Goal: Task Accomplishment & Management: Use online tool/utility

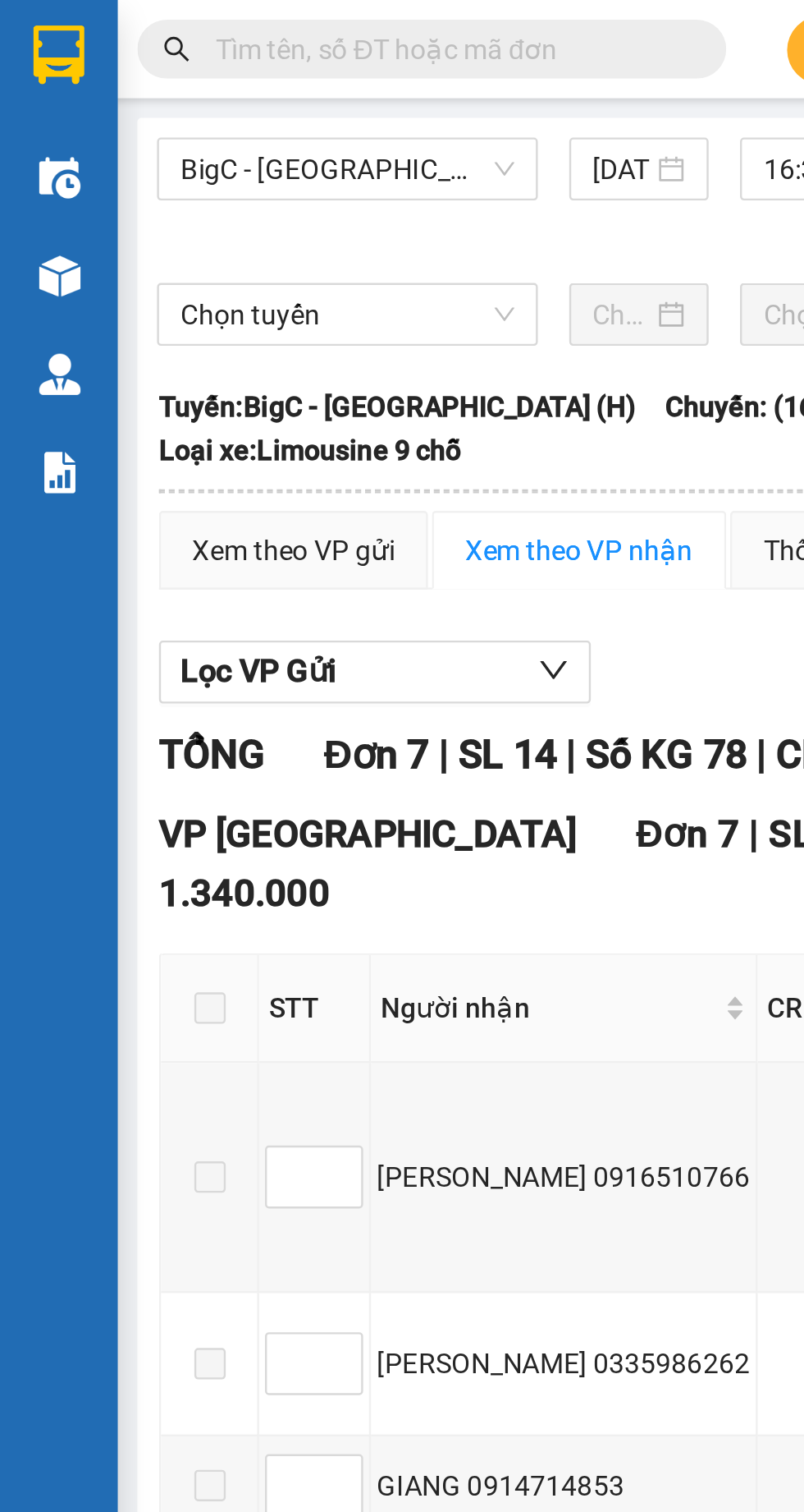
scroll to position [0, 2]
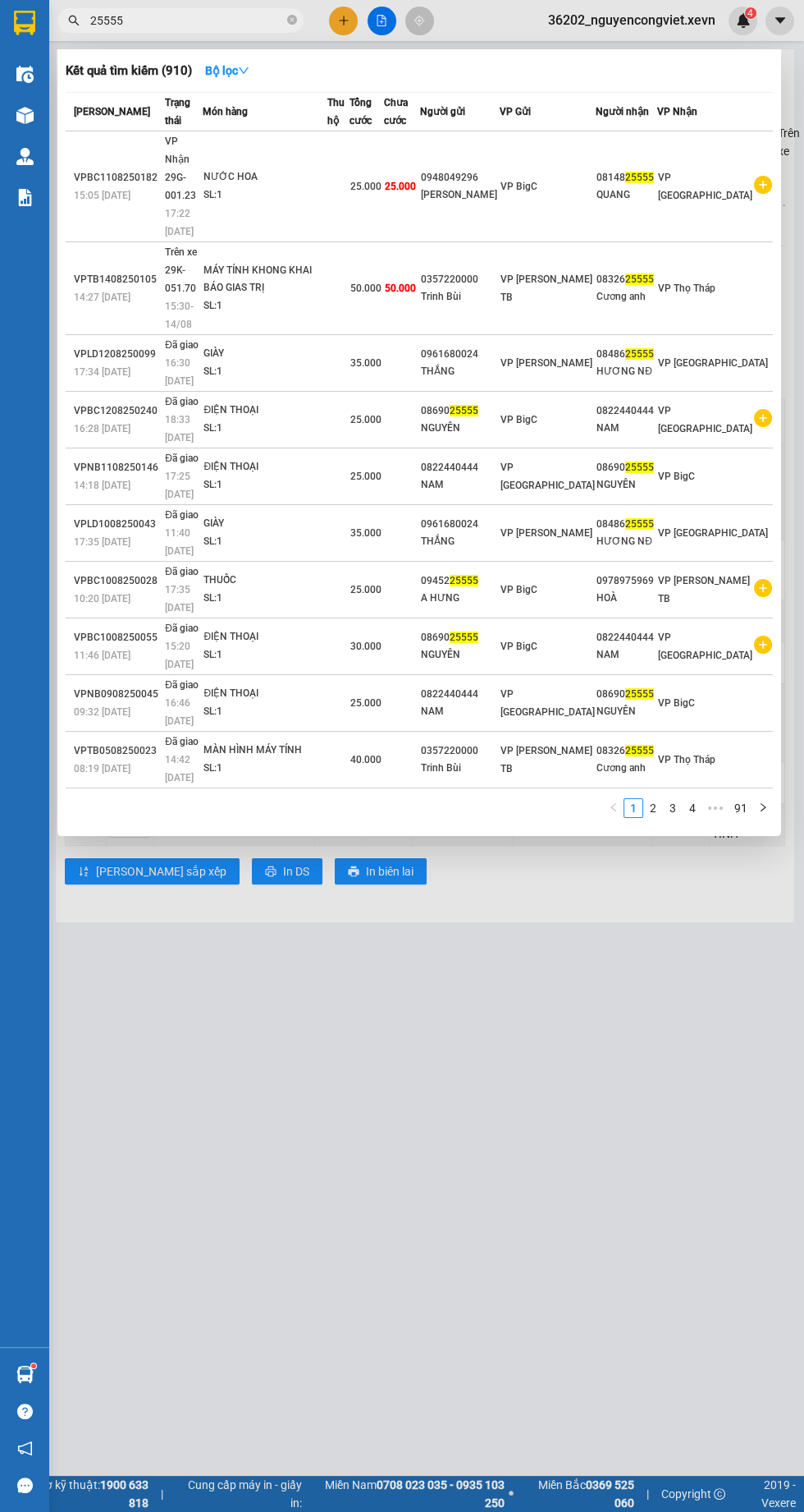
type input "25555"
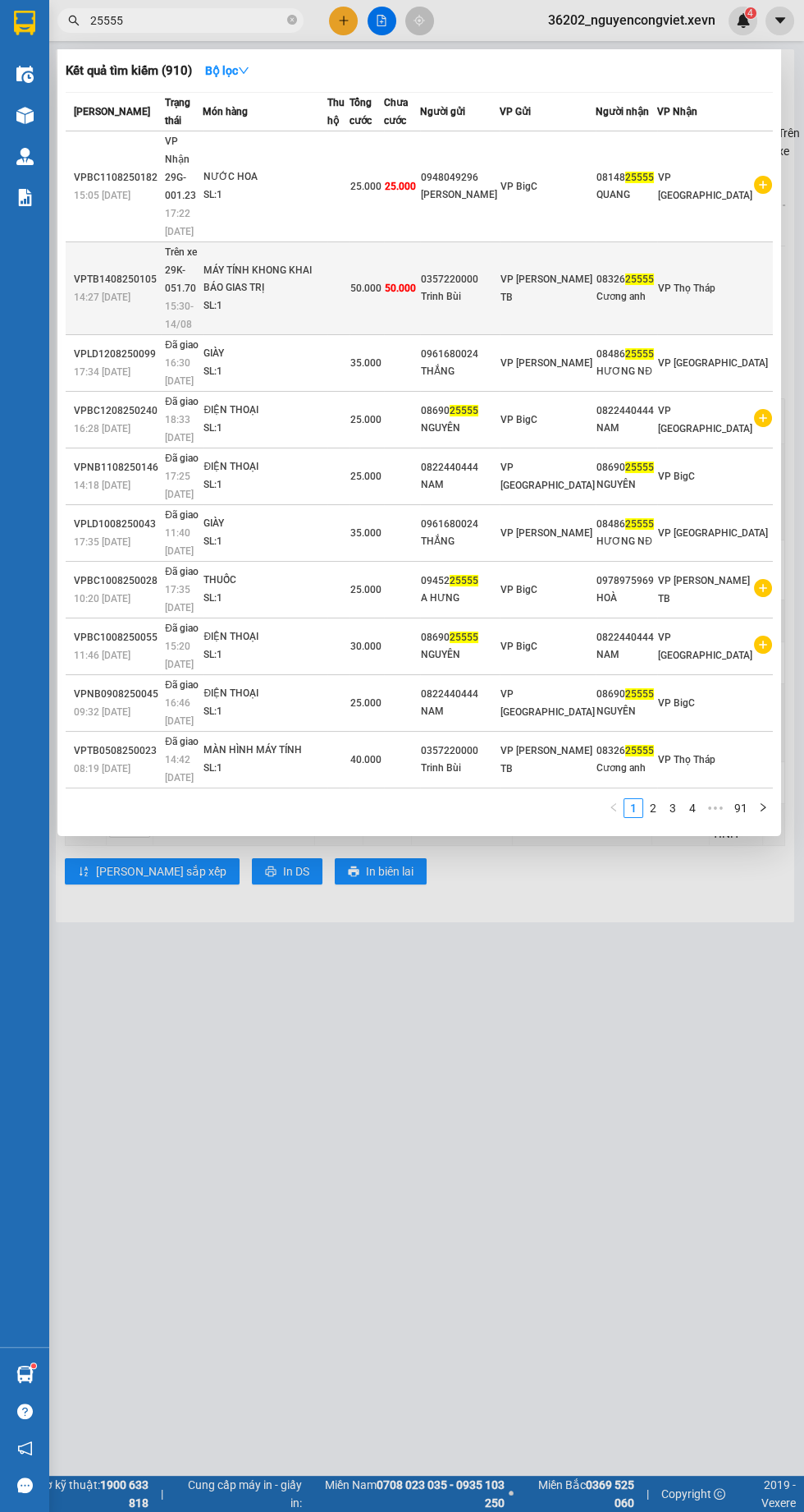
click at [315, 262] on div "MÁY TÍNH KHONG KHAI BÁO GIAS TRỊ" at bounding box center [265, 279] width 123 height 35
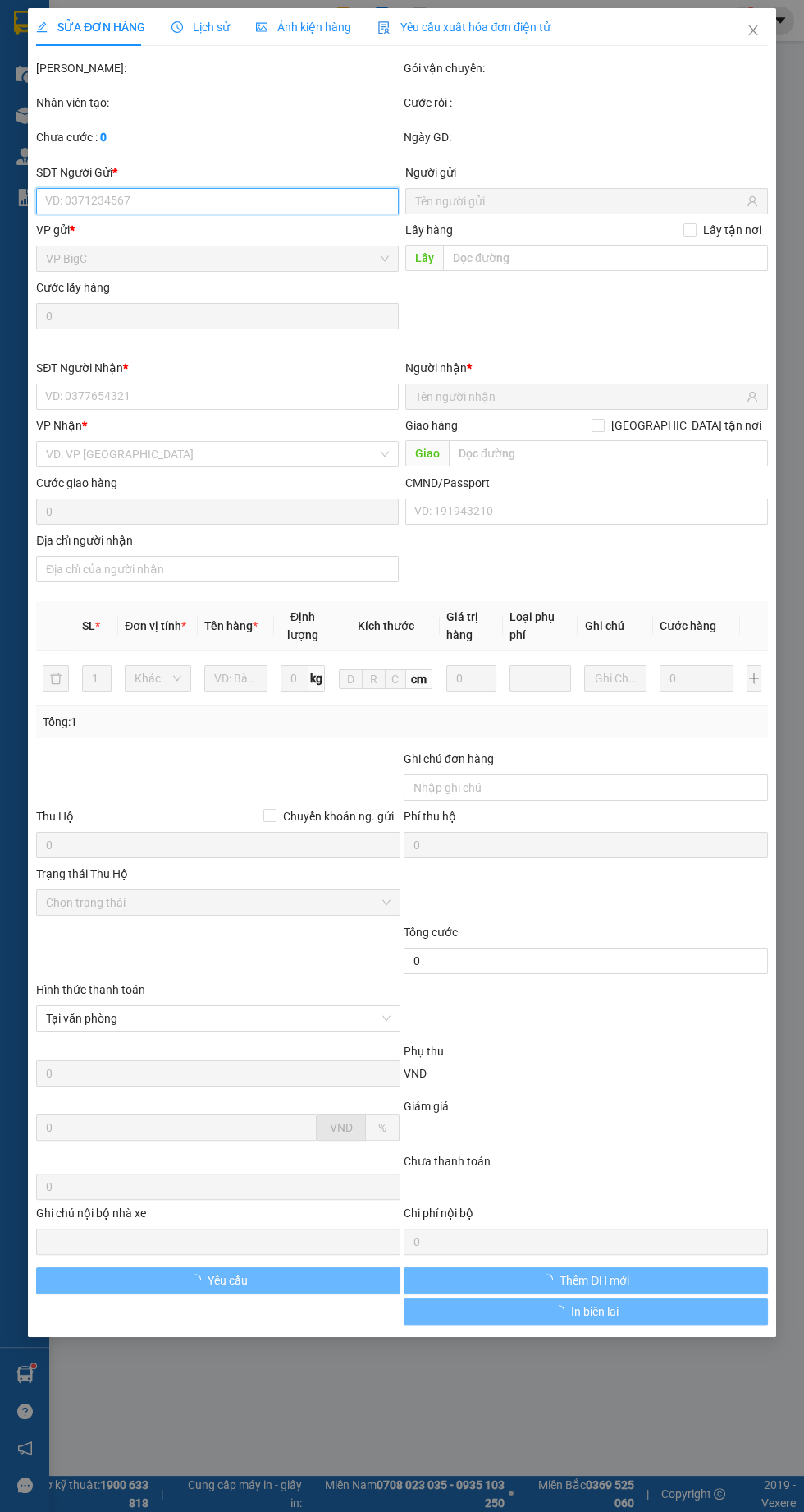
type input "0357220000"
type input "Trinh Bùi"
type input "0832625555"
type input "Cương anh"
type input "036072006680 [PERSON_NAME]"
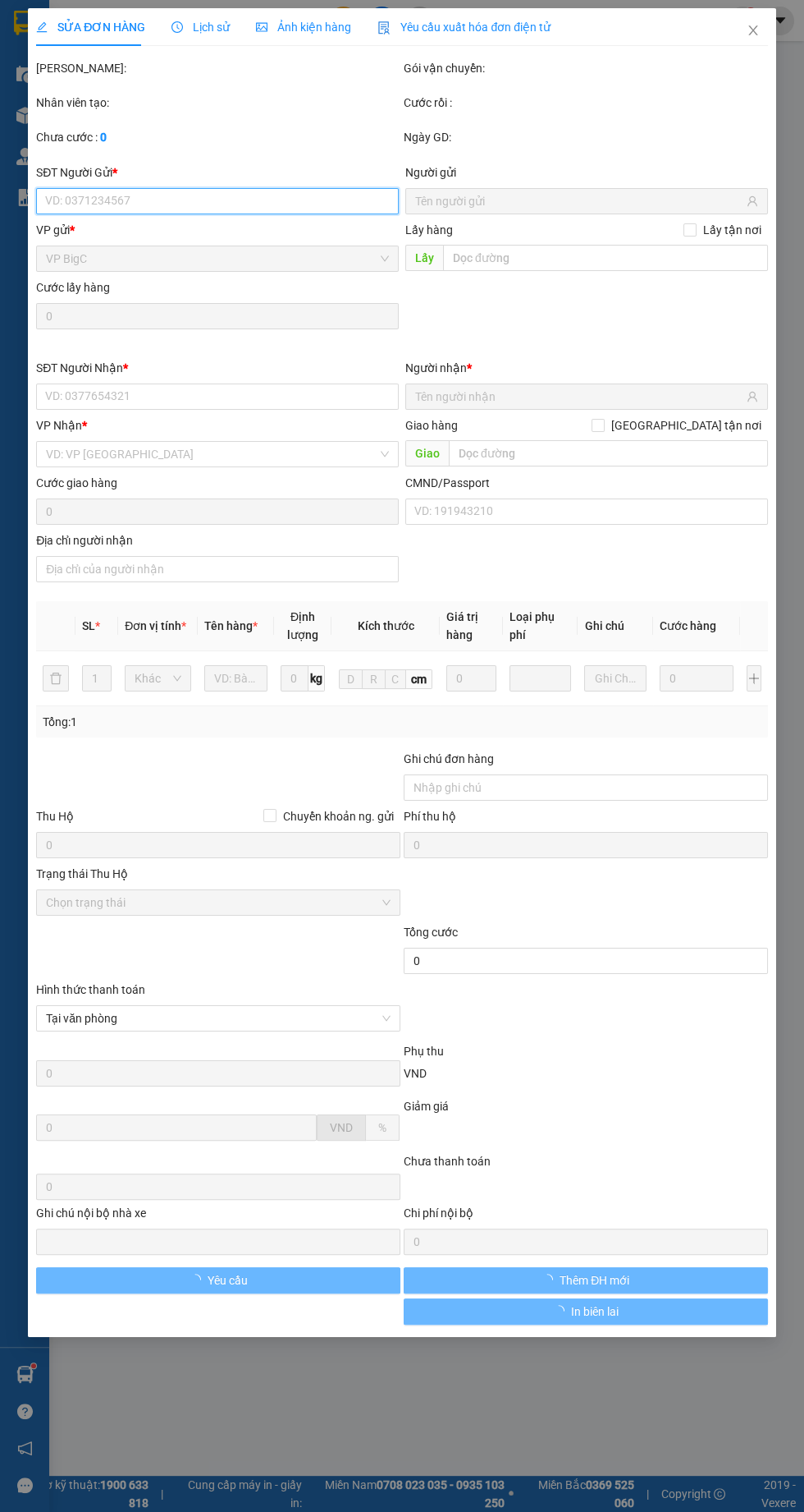
type input "50.000"
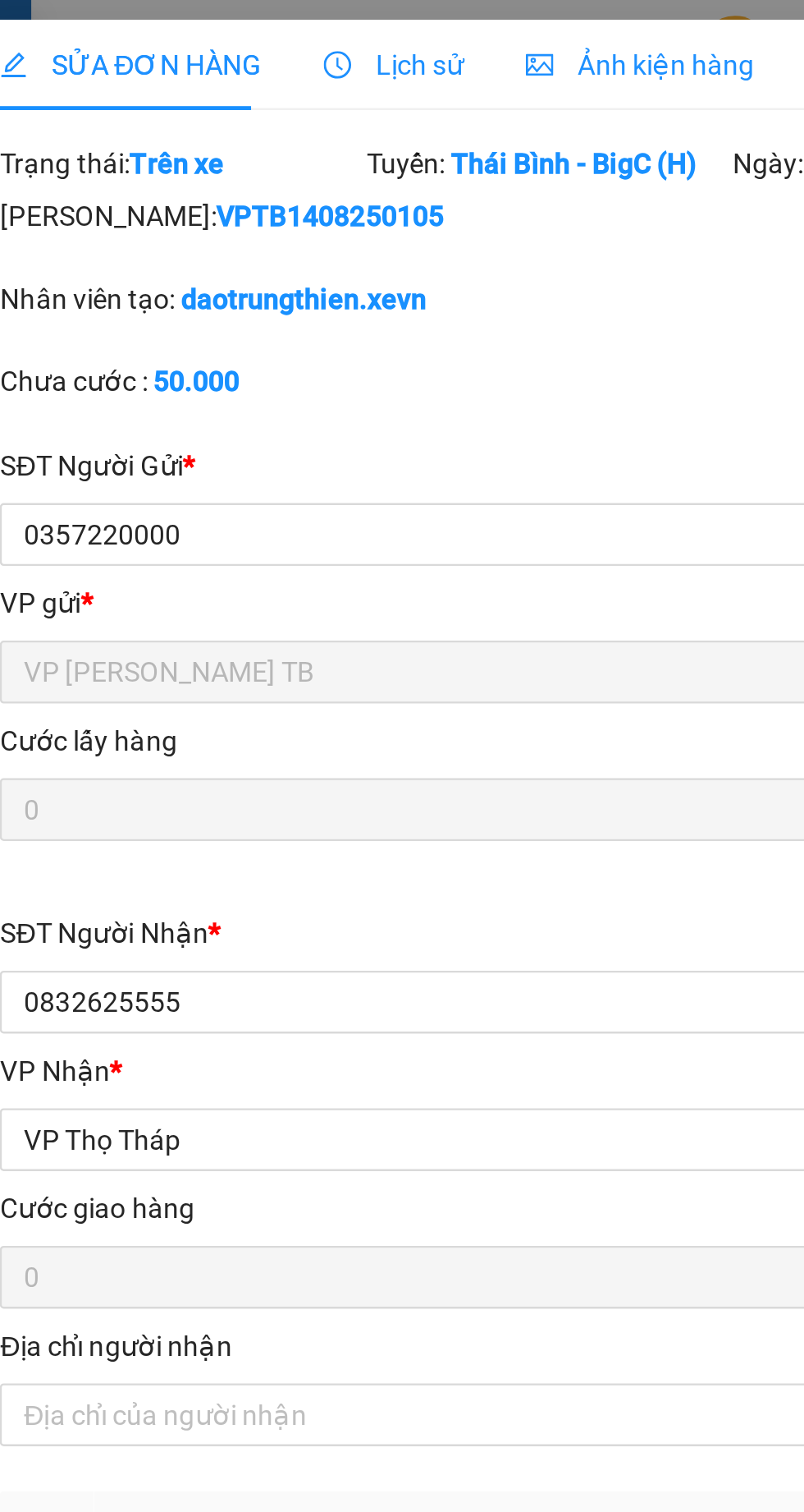
click at [202, 27] on span "Lịch sử" at bounding box center [200, 27] width 58 height 13
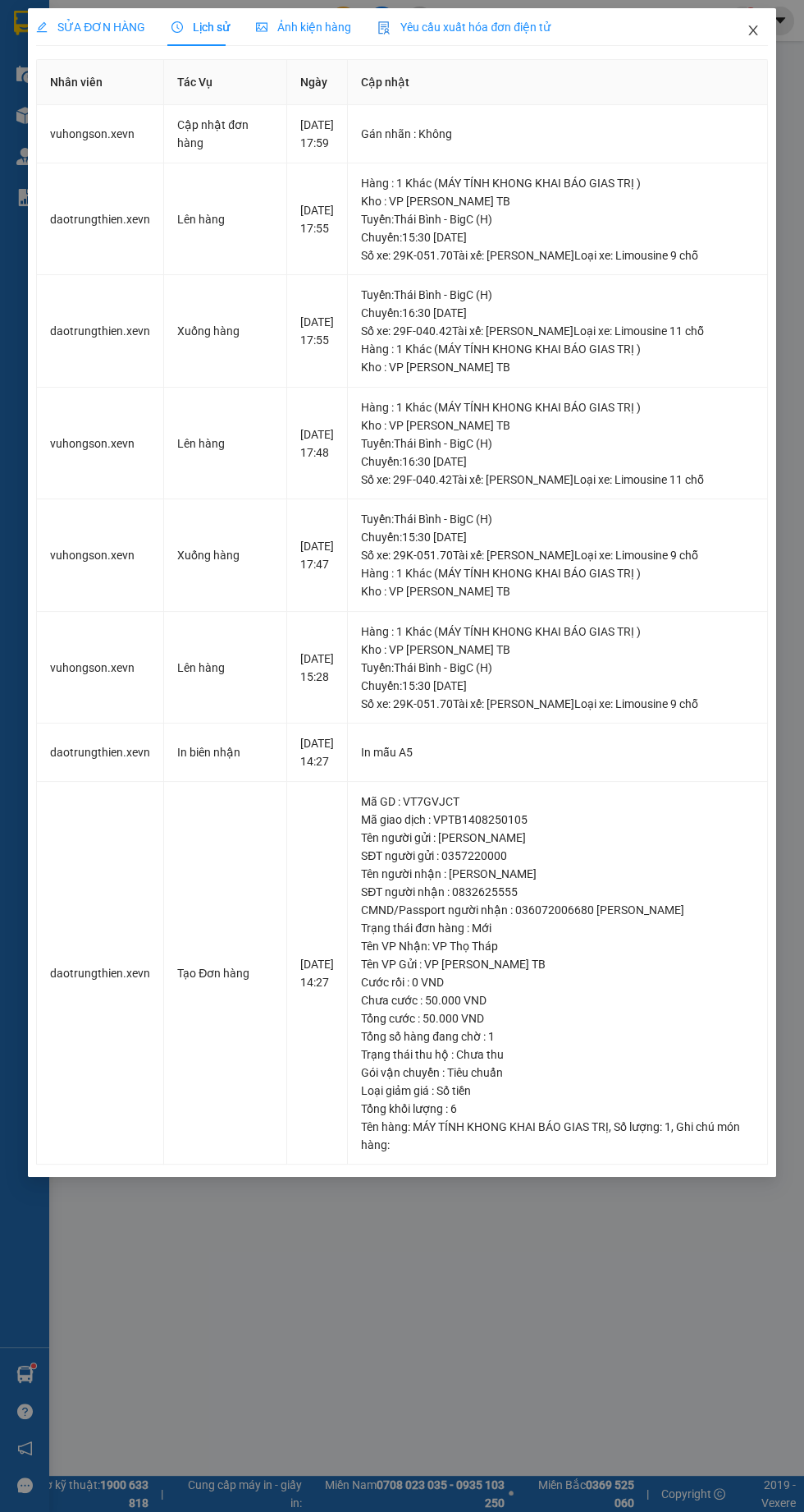
click at [750, 13] on span "Close" at bounding box center [753, 31] width 46 height 46
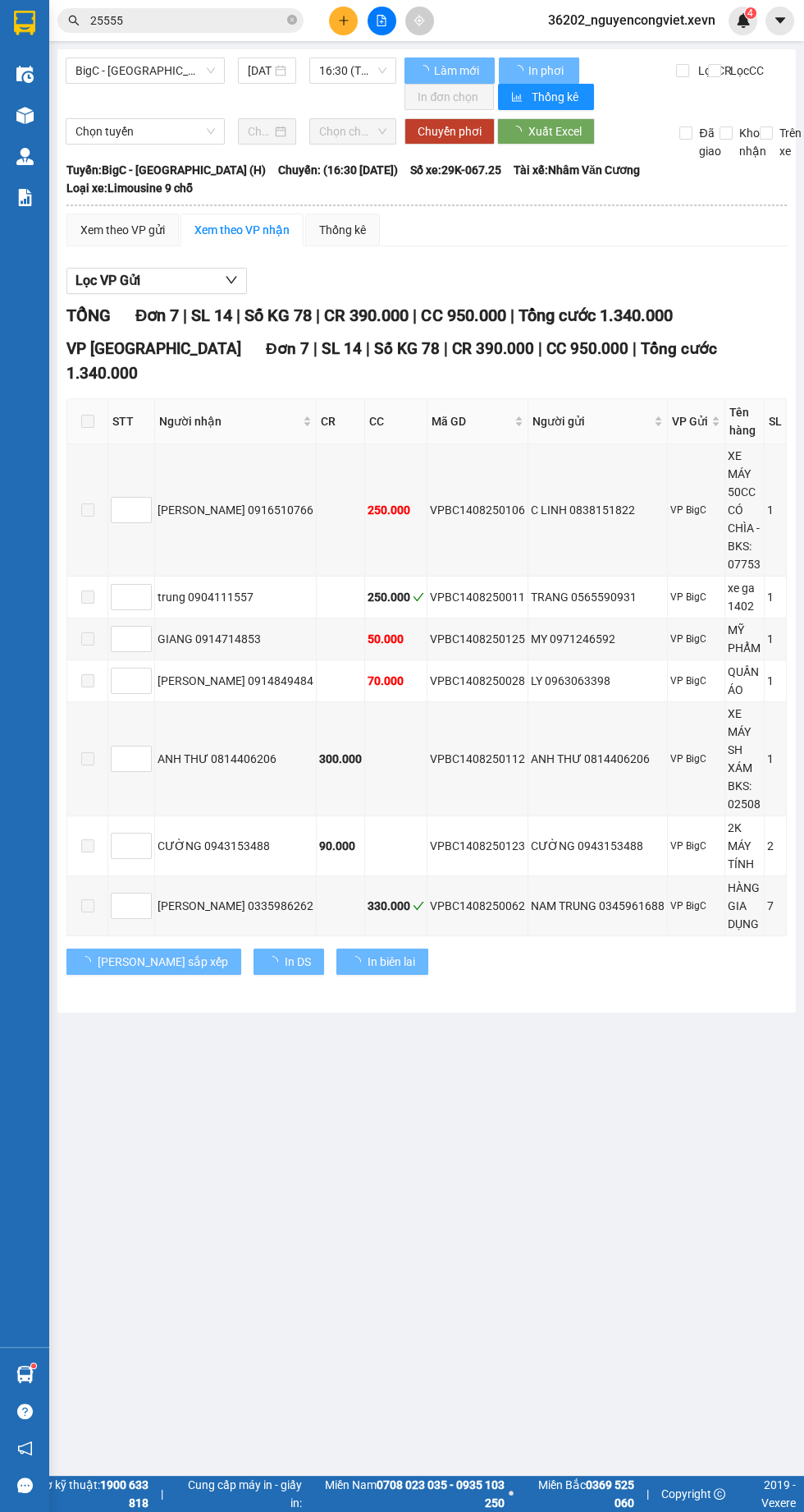
click at [24, 115] on img at bounding box center [24, 115] width 17 height 17
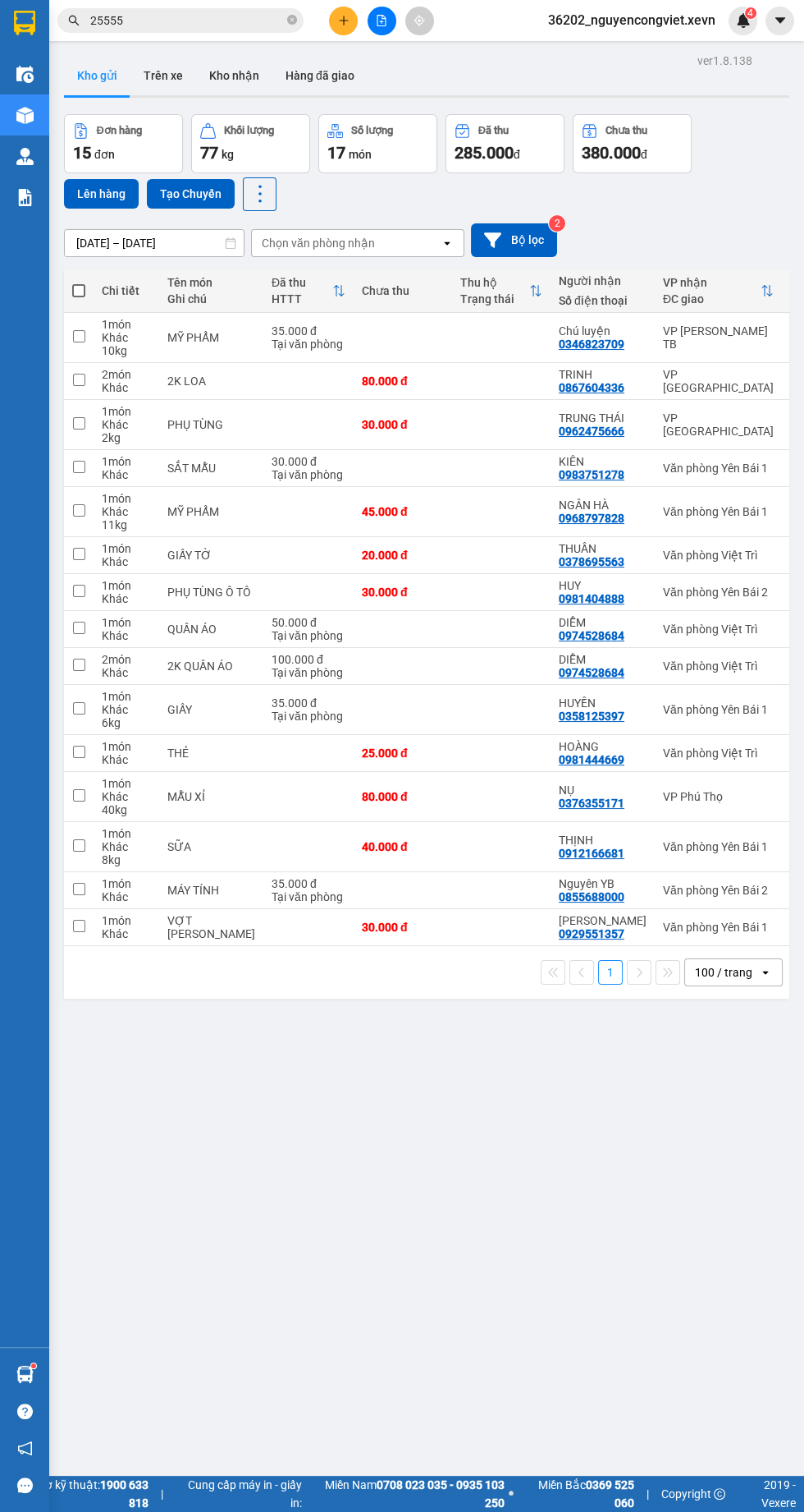
click at [24, 197] on img at bounding box center [24, 197] width 17 height 17
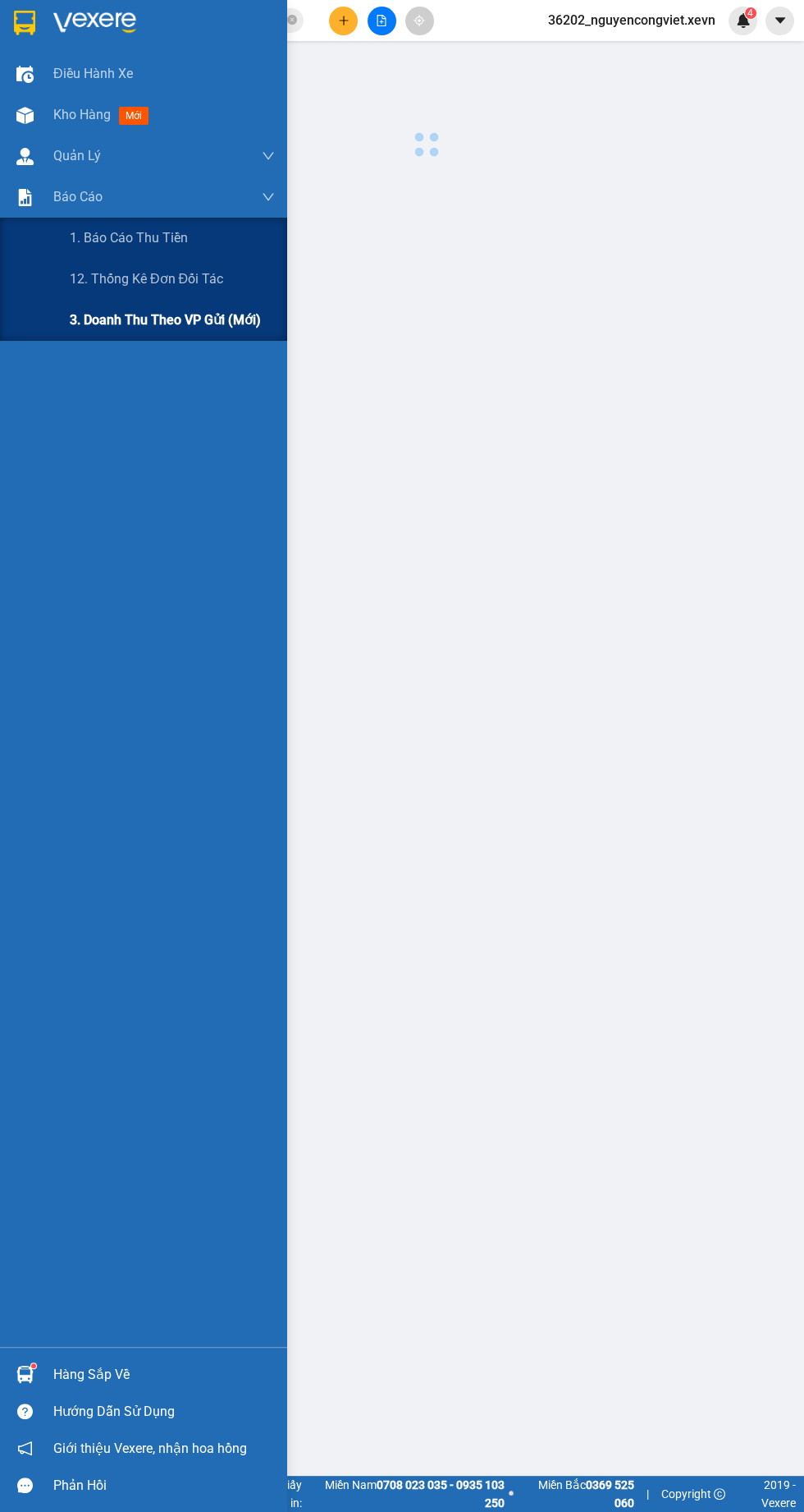
click at [106, 321] on span "3. Doanh Thu theo VP Gửi (mới)" at bounding box center [165, 320] width 191 height 21
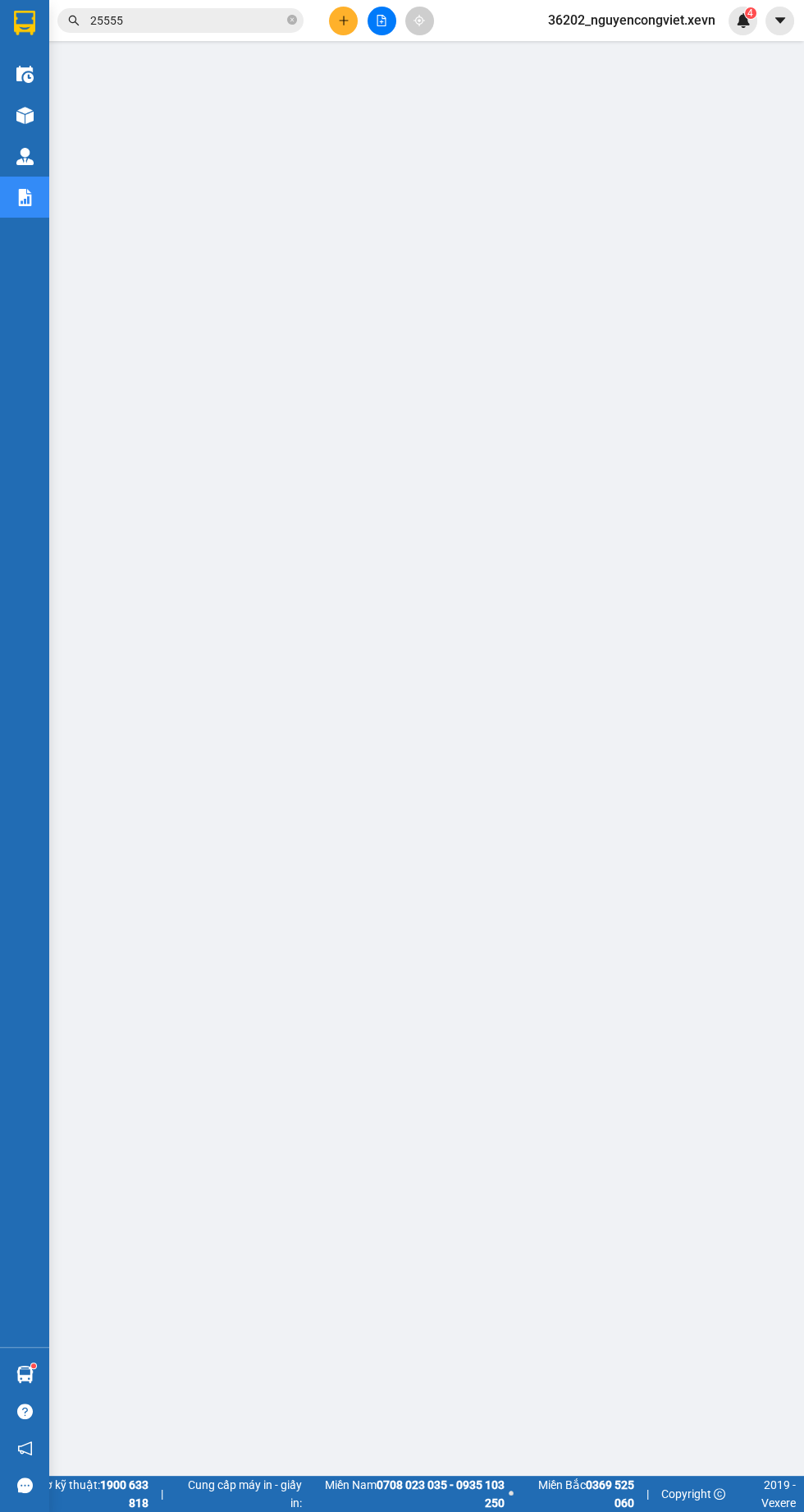
click at [24, 115] on img at bounding box center [24, 115] width 17 height 17
